Goal: Task Accomplishment & Management: Manage account settings

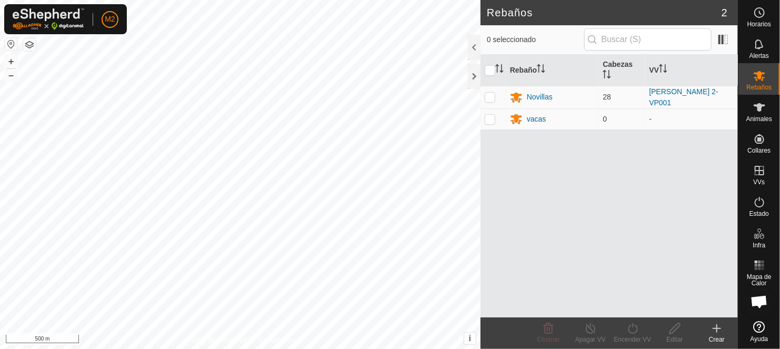
click at [10, 43] on button "button" at bounding box center [11, 44] width 13 height 13
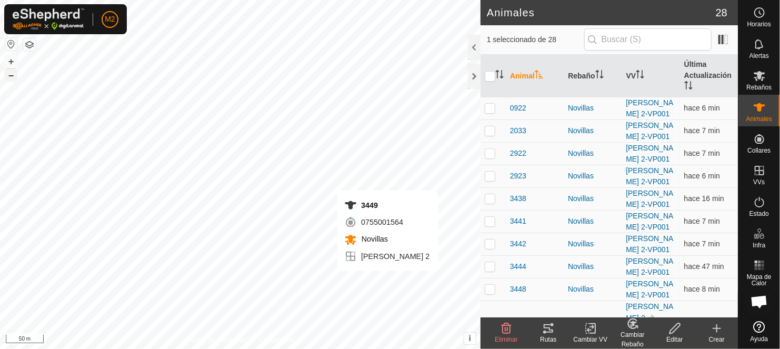
checkbox input "false"
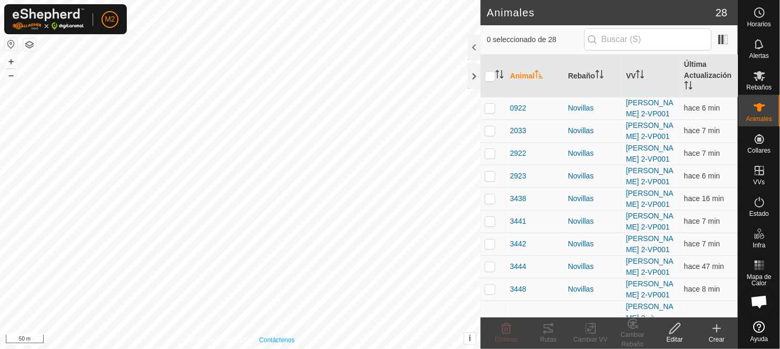
click at [289, 343] on div "Política de Privacidad Contáctenos 3449 0755001564 [GEOGRAPHIC_DATA] [PERSON_NA…" at bounding box center [240, 174] width 481 height 349
click at [471, 76] on div at bounding box center [474, 76] width 13 height 25
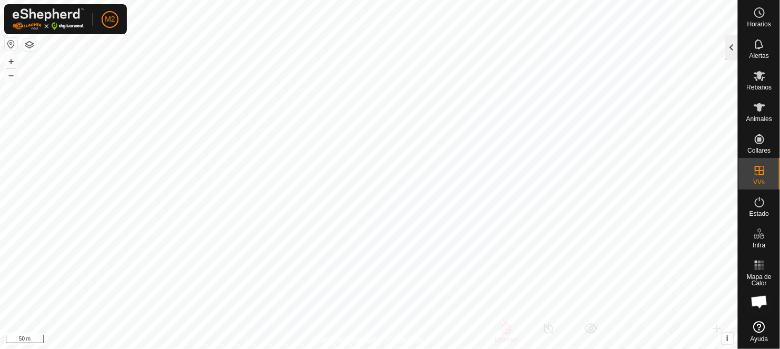
click at [733, 43] on div at bounding box center [731, 47] width 13 height 25
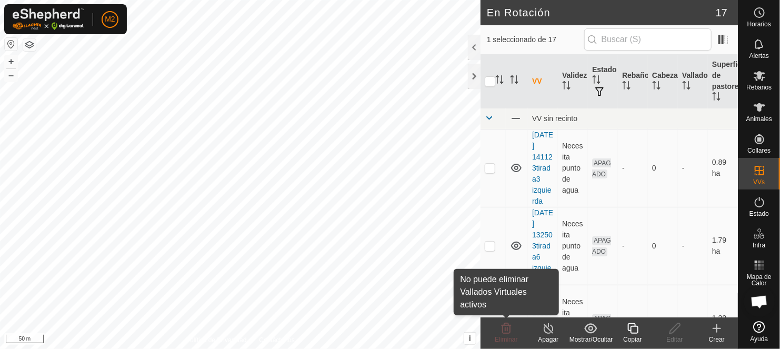
click at [506, 336] on span "Eliminar" at bounding box center [506, 339] width 23 height 7
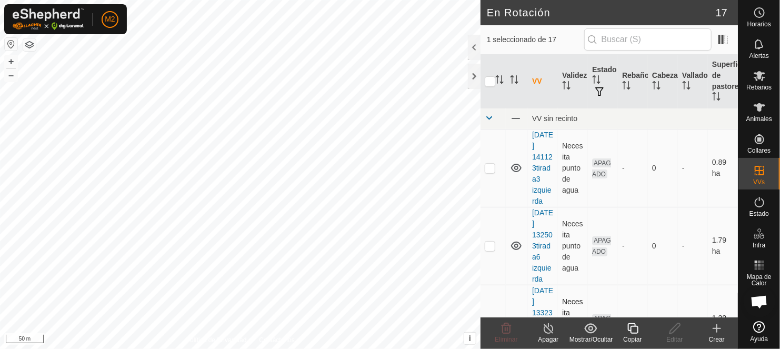
checkbox input "true"
checkbox input "false"
click at [10, 43] on button "button" at bounding box center [11, 44] width 13 height 13
click at [474, 73] on div at bounding box center [474, 76] width 13 height 25
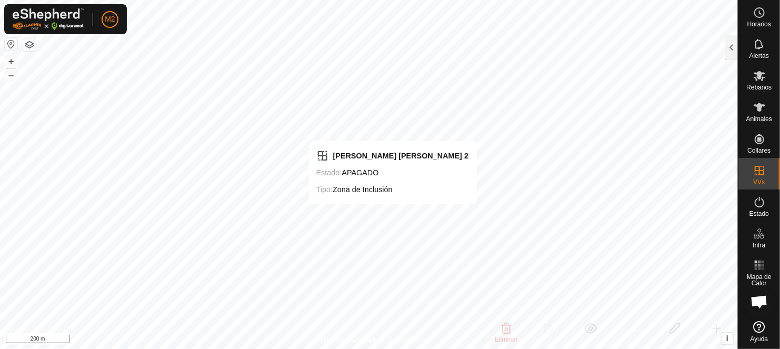
checkbox input "false"
checkbox input "true"
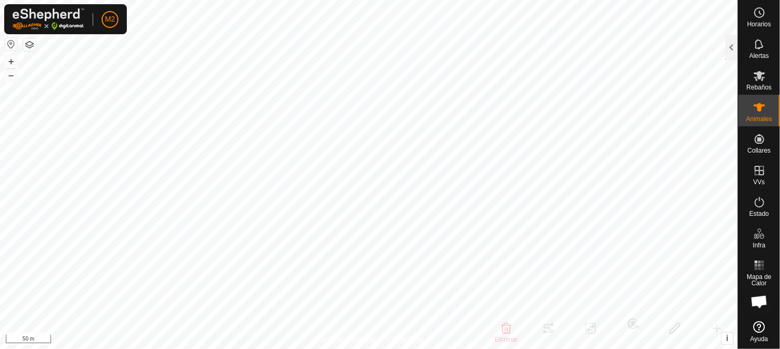
checkbox input "false"
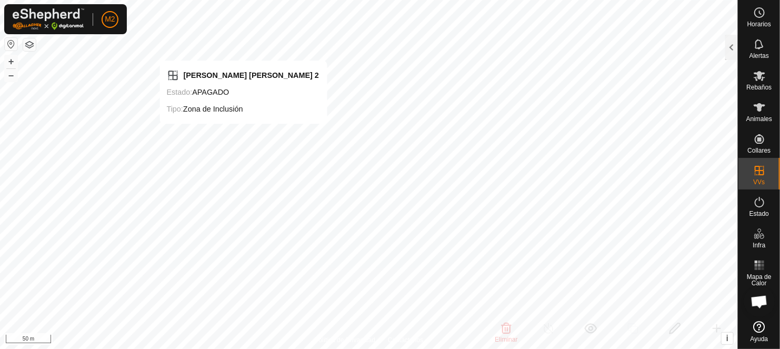
checkbox input "false"
click at [731, 45] on div at bounding box center [731, 47] width 13 height 25
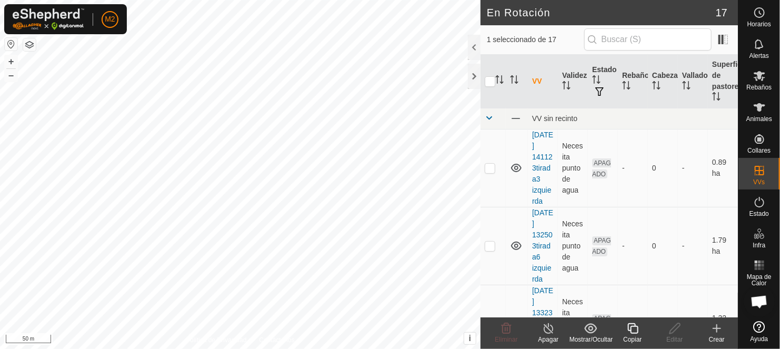
checkbox input "false"
checkbox input "true"
checkbox input "false"
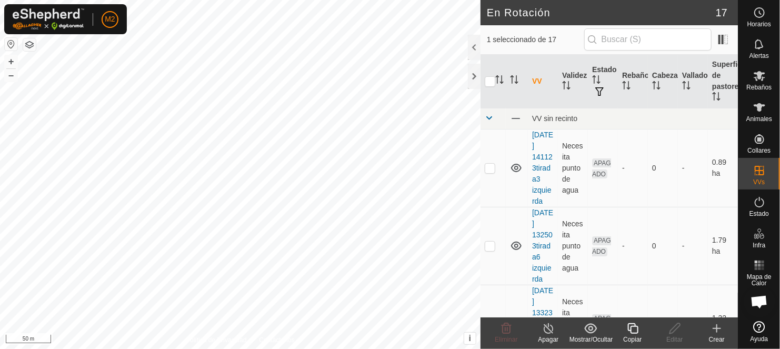
click at [548, 327] on icon at bounding box center [548, 328] width 13 height 13
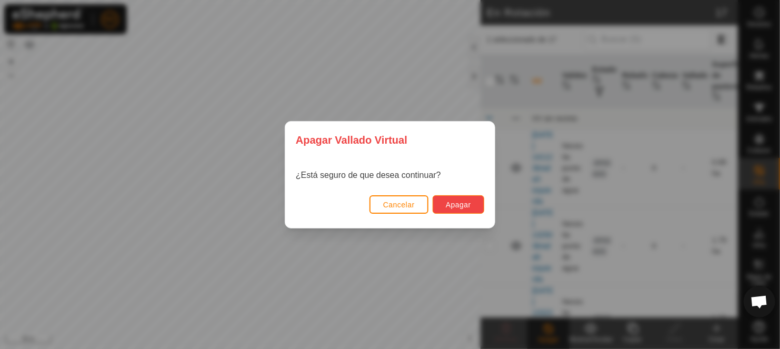
click at [468, 202] on span "Apagar" at bounding box center [458, 205] width 25 height 8
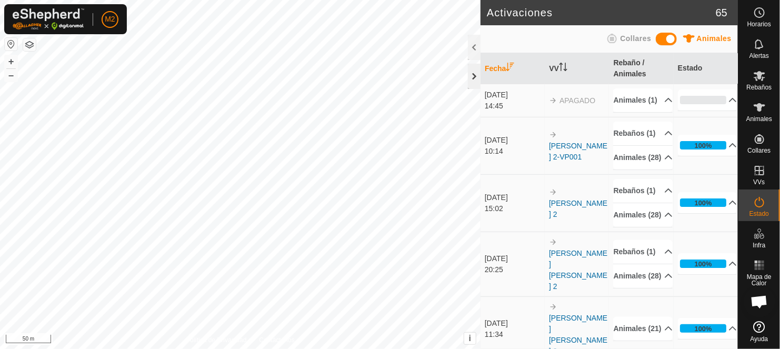
click at [472, 71] on div at bounding box center [474, 76] width 13 height 25
